Goal: Check status: Check status

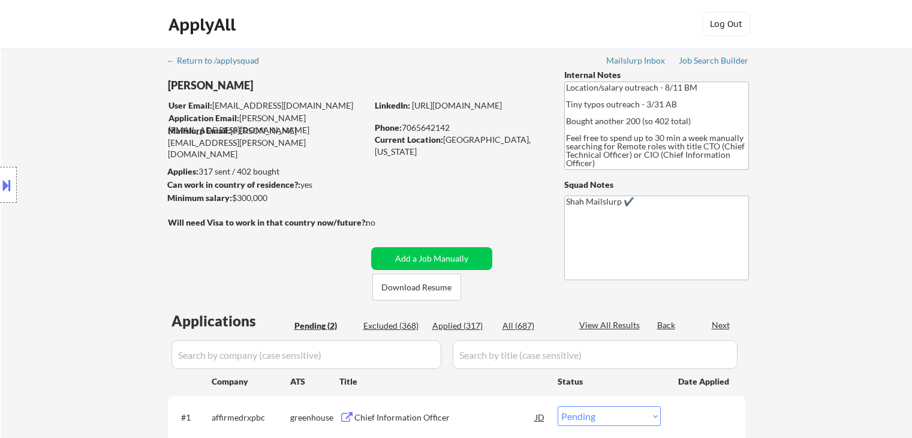
select select ""pending""
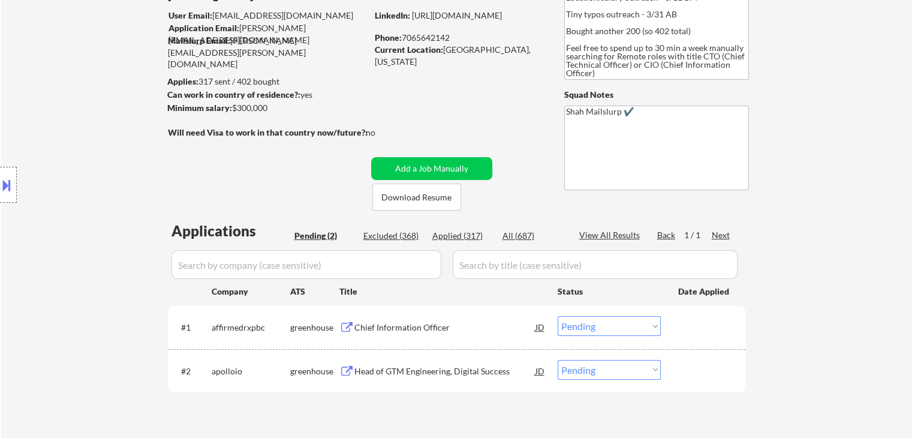
scroll to position [180, 0]
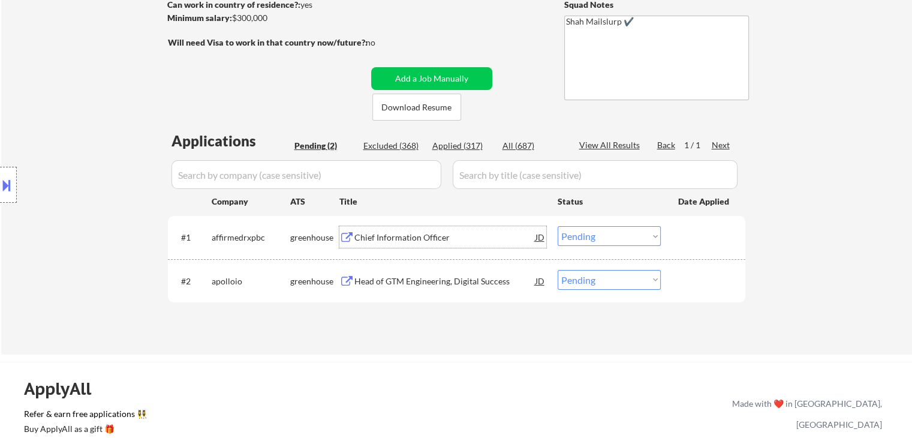
click at [430, 235] on div "Chief Information Officer" at bounding box center [444, 237] width 181 height 12
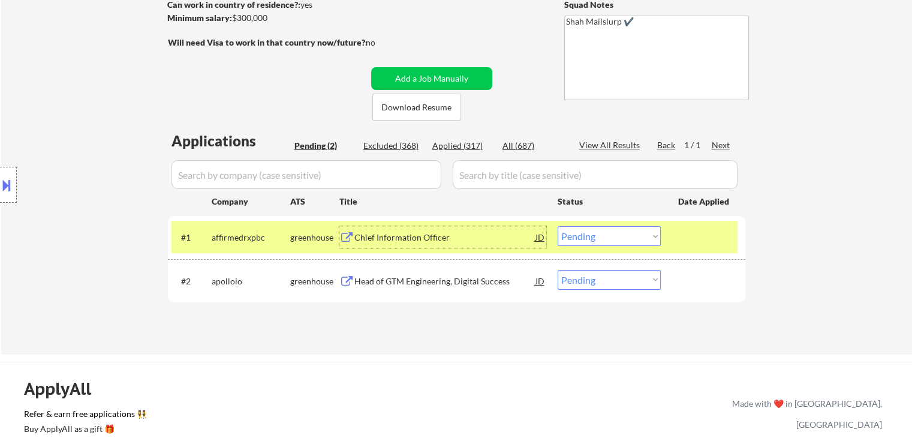
click at [427, 283] on div "Head of GTM Engineering, Digital Success" at bounding box center [444, 281] width 181 height 12
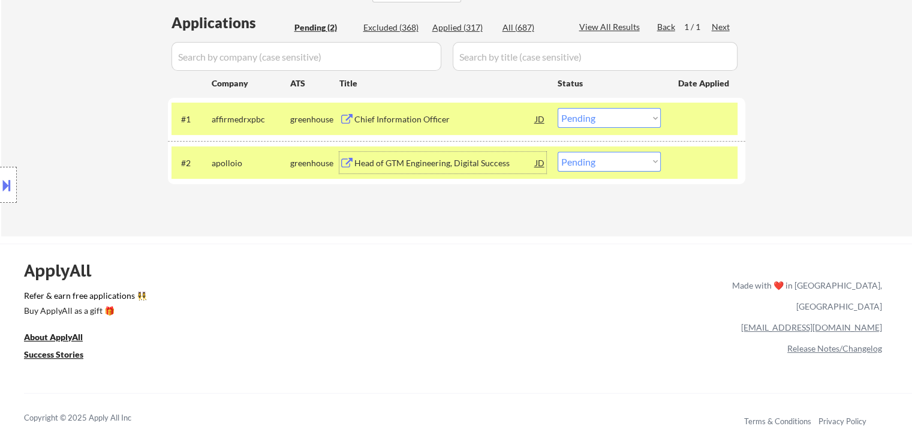
scroll to position [300, 0]
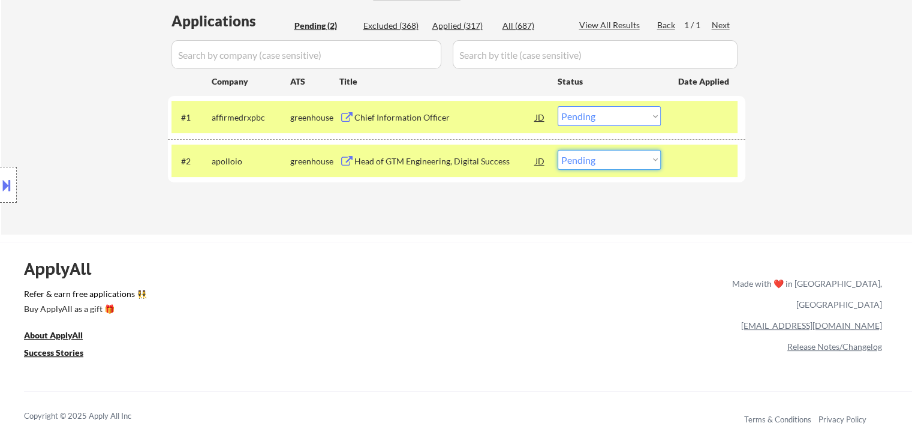
click at [595, 161] on select "Choose an option... Pending Applied Excluded (Questions) Excluded (Expired) Exc…" at bounding box center [608, 160] width 103 height 20
select select ""applied""
click at [557, 150] on select "Choose an option... Pending Applied Excluded (Questions) Excluded (Expired) Exc…" at bounding box center [608, 160] width 103 height 20
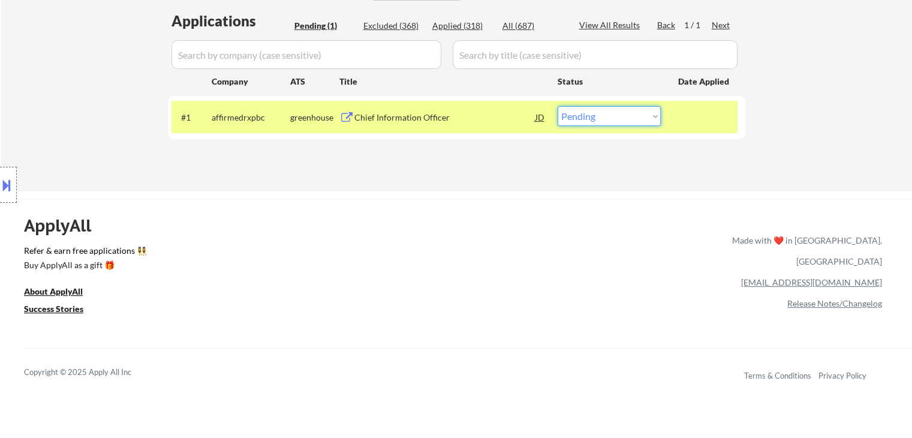
drag, startPoint x: 587, startPoint y: 114, endPoint x: 584, endPoint y: 119, distance: 6.2
click at [587, 114] on select "Choose an option... Pending Applied Excluded (Questions) Excluded (Expired) Exc…" at bounding box center [608, 116] width 103 height 20
select select ""applied""
click at [557, 106] on select "Choose an option... Pending Applied Excluded (Questions) Excluded (Expired) Exc…" at bounding box center [608, 116] width 103 height 20
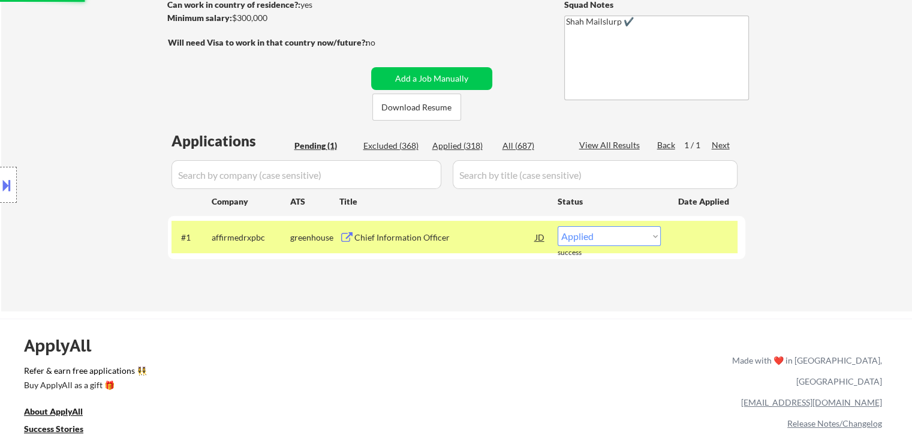
scroll to position [120, 0]
